Goal: Information Seeking & Learning: Understand process/instructions

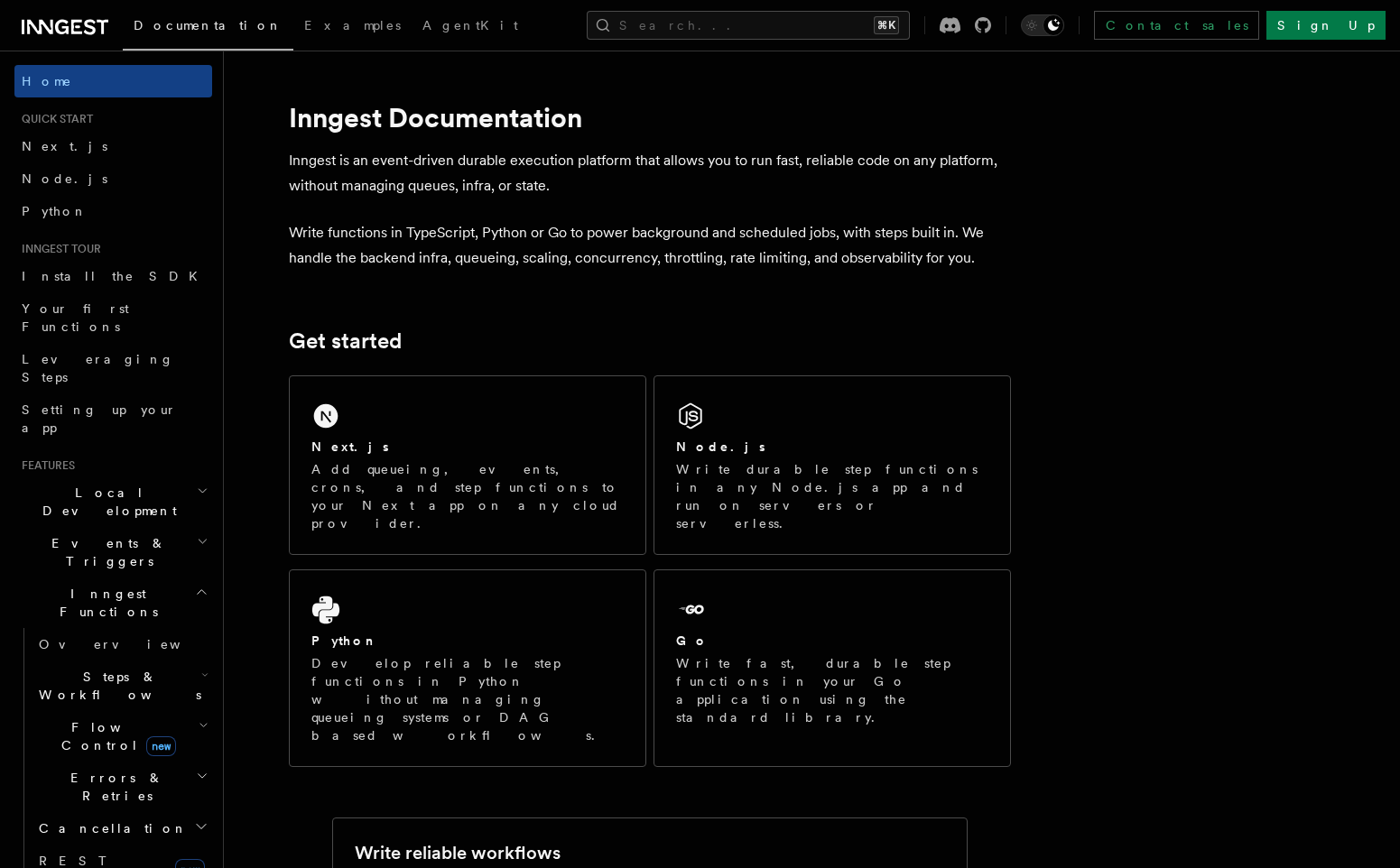
click at [196, 484] on icon "button" at bounding box center [202, 491] width 12 height 15
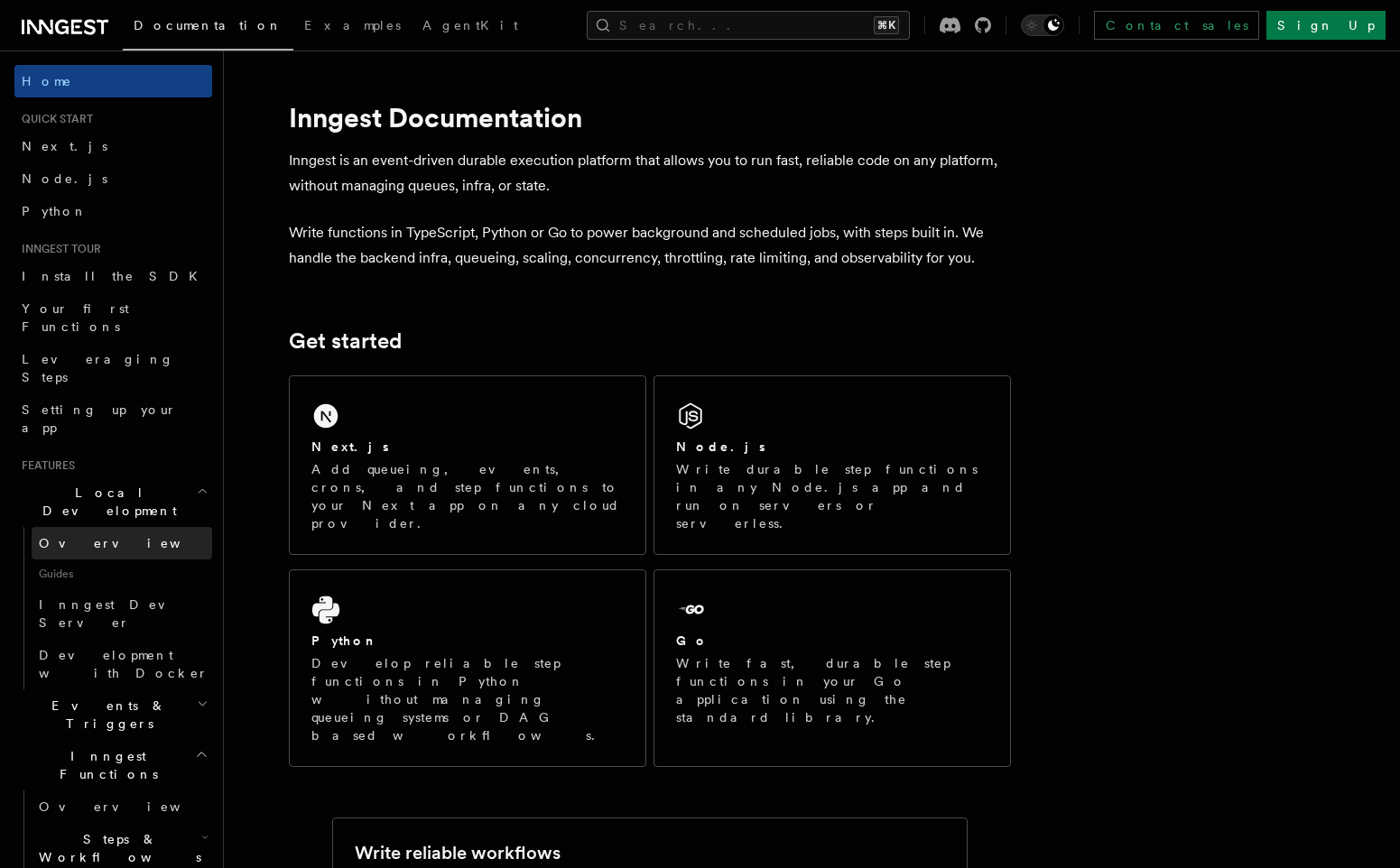
click at [128, 527] on link "Overview" at bounding box center [121, 543] width 181 height 32
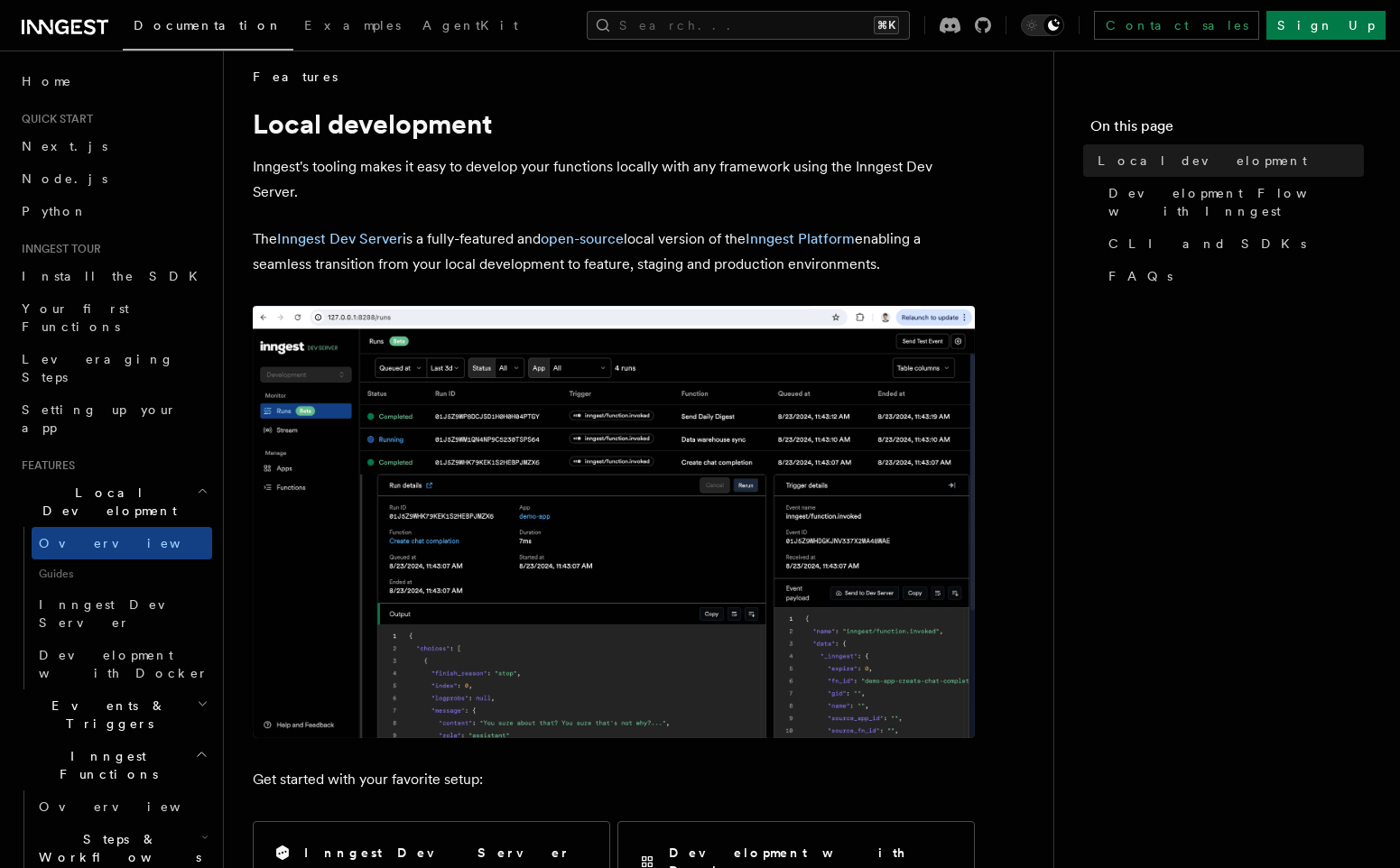
scroll to position [14, 0]
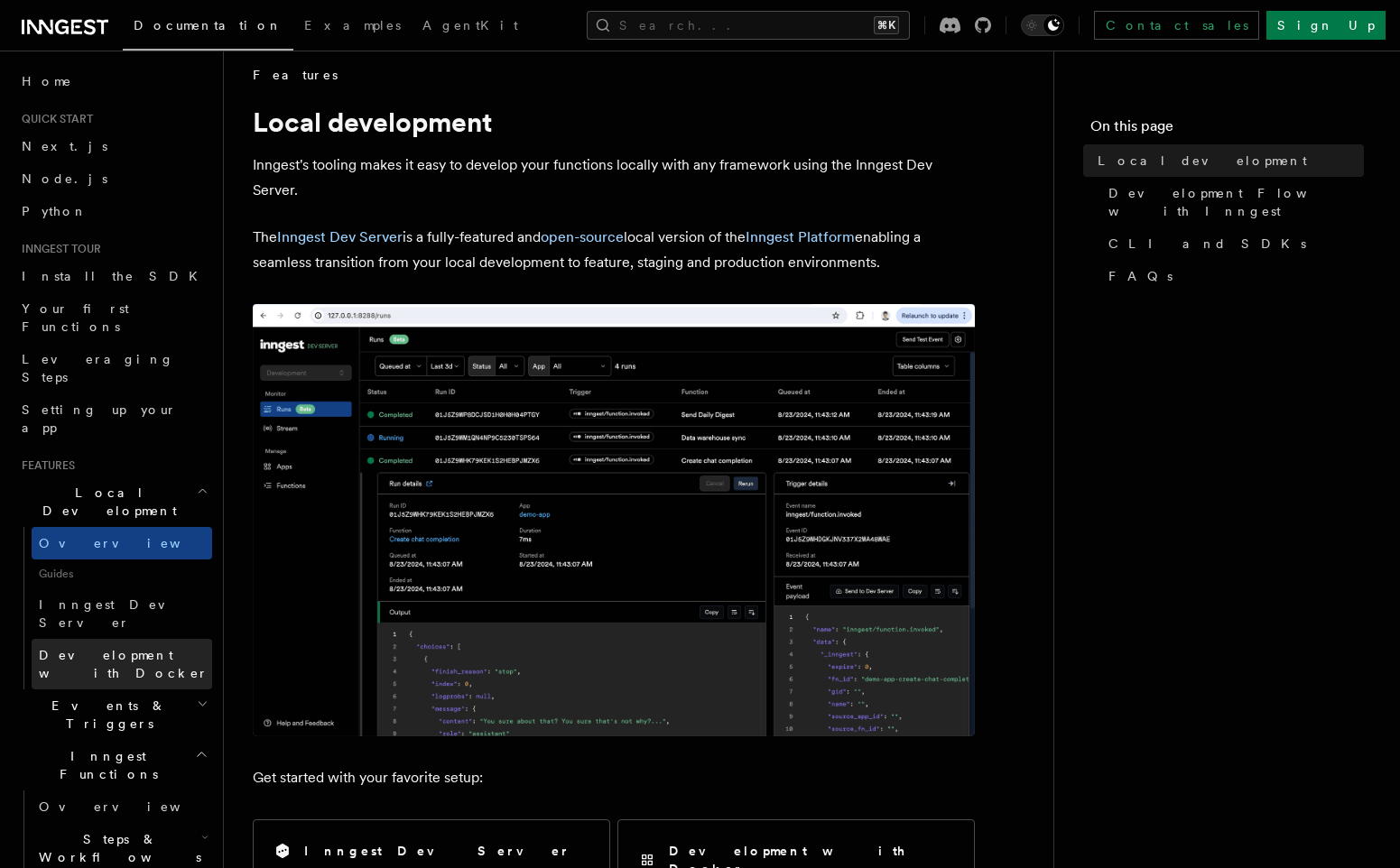
click at [158, 648] on span "Development with Docker" at bounding box center [123, 663] width 170 height 32
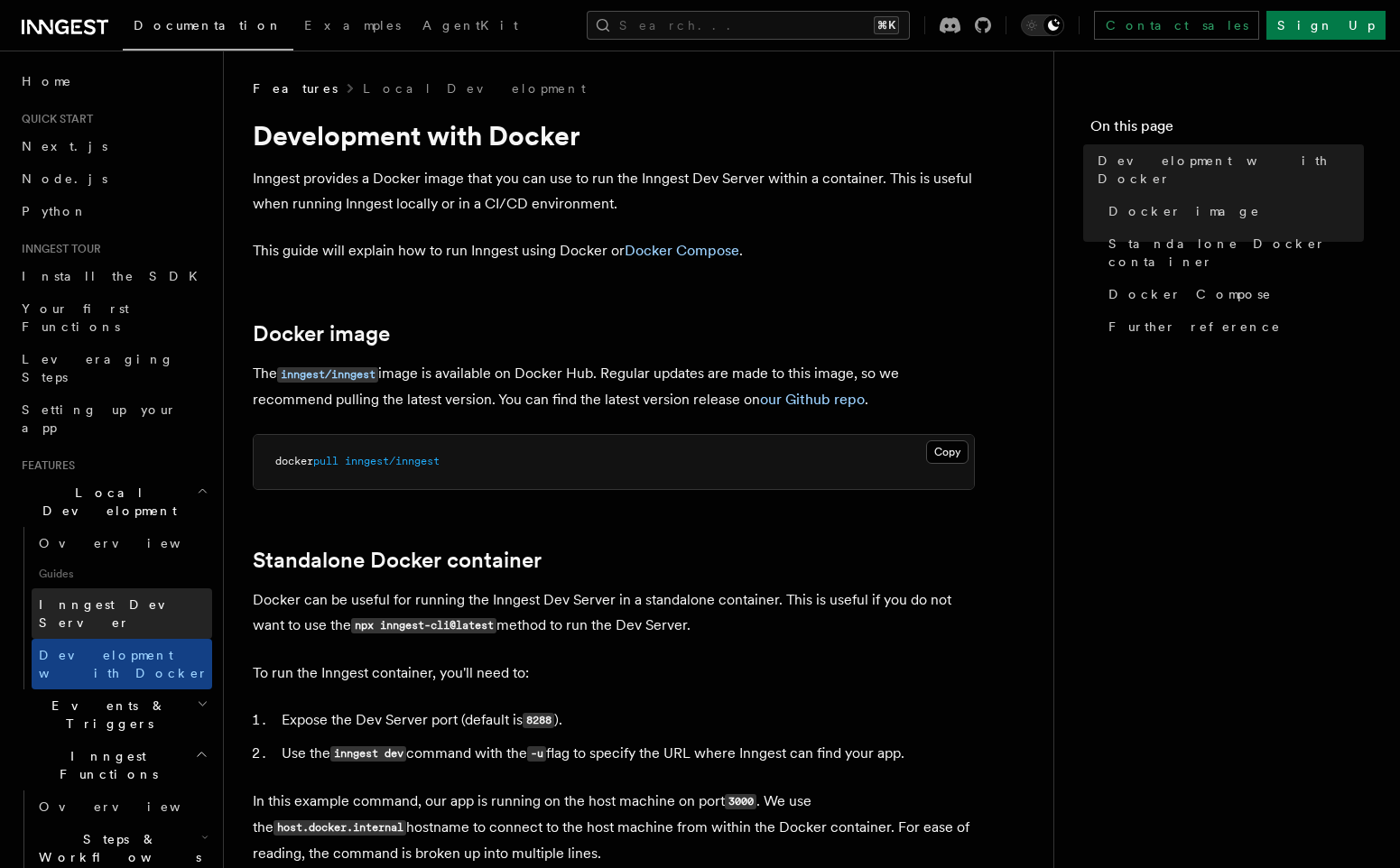
click at [98, 598] on span "Inngest Dev Server" at bounding box center [116, 613] width 155 height 32
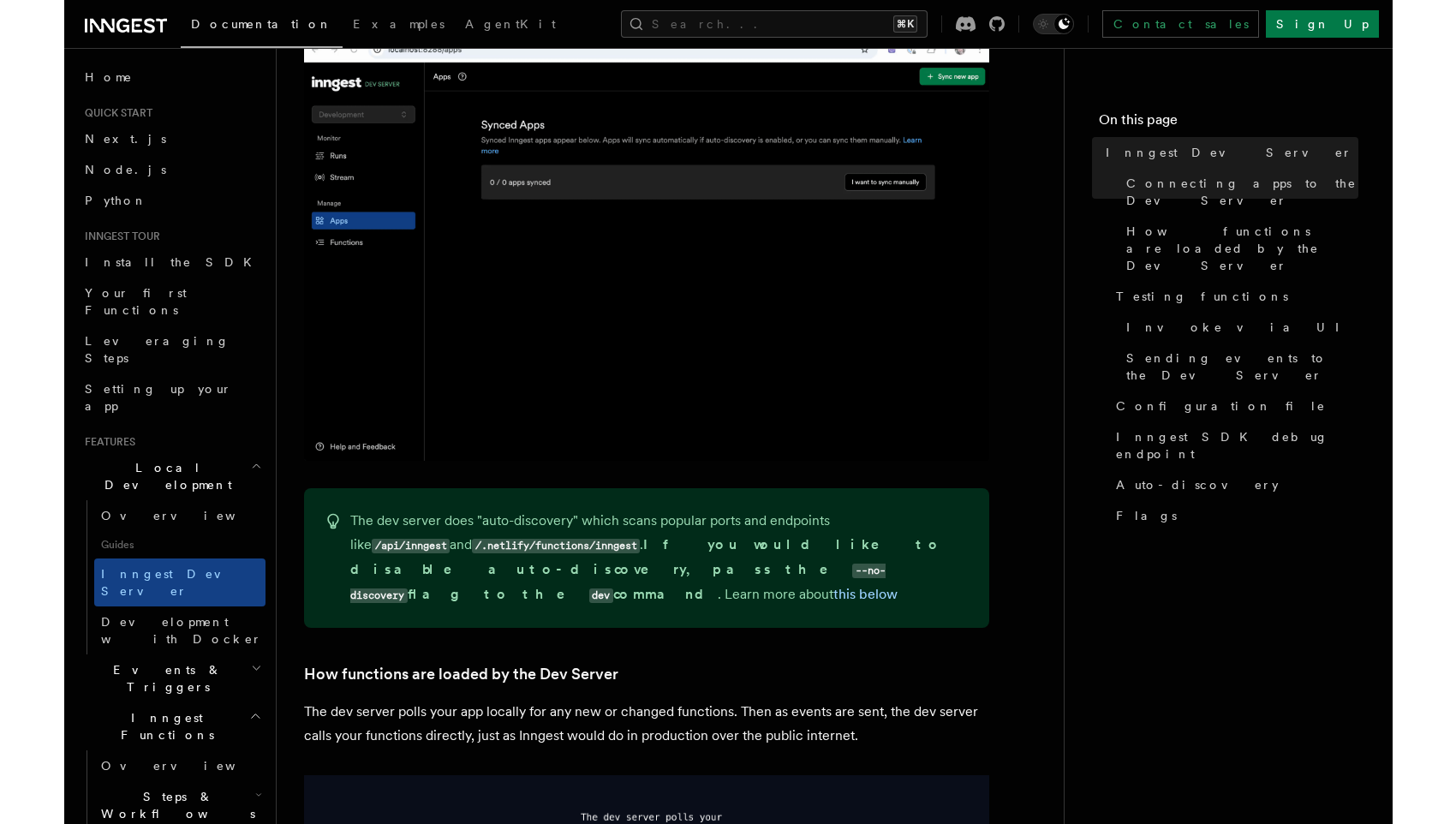
scroll to position [959, 0]
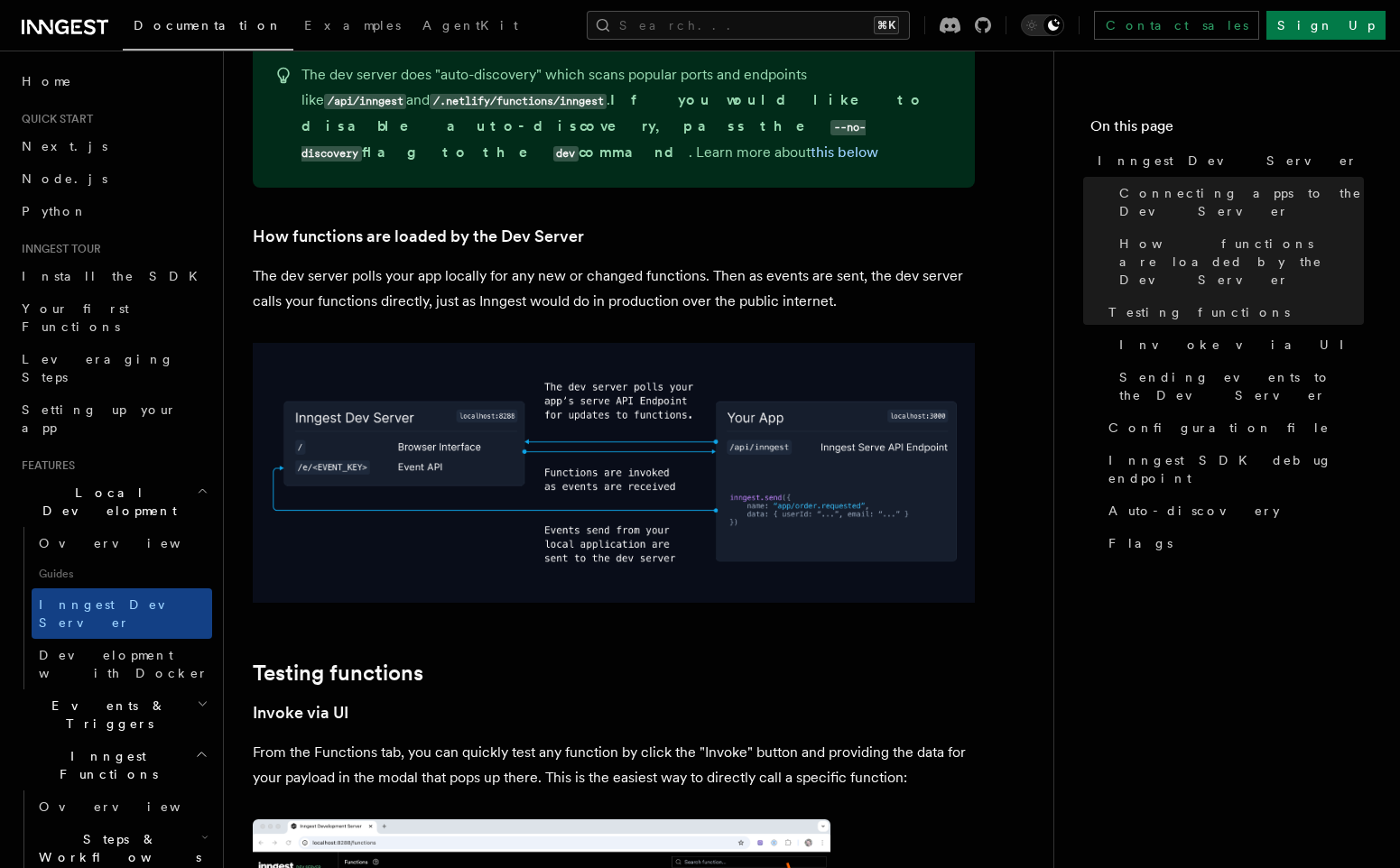
scroll to position [1965, 0]
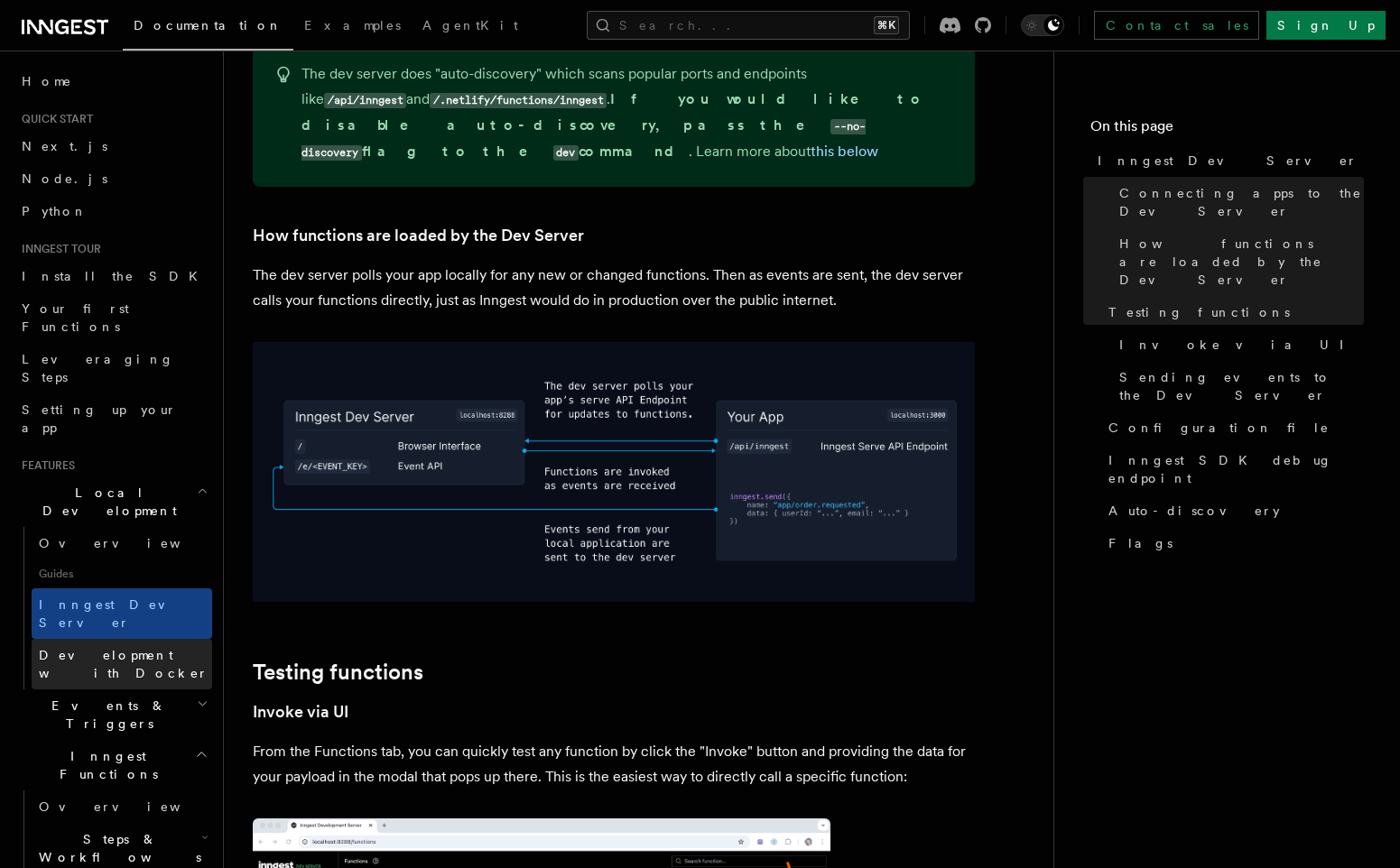
click at [108, 648] on span "Development with Docker" at bounding box center [123, 663] width 170 height 32
